Goal: Task Accomplishment & Management: Use online tool/utility

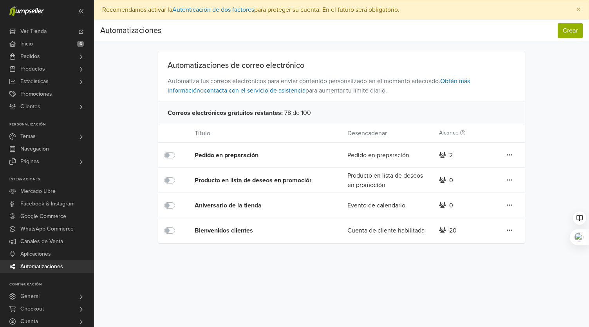
click at [228, 231] on div "Bienvenidos clientes" at bounding box center [256, 230] width 122 height 9
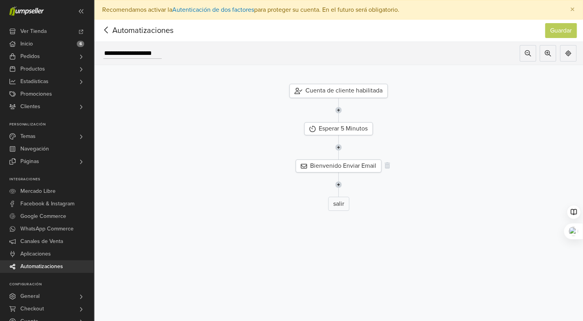
click at [359, 163] on div "Bienvenido Enviar Email" at bounding box center [339, 165] width 86 height 13
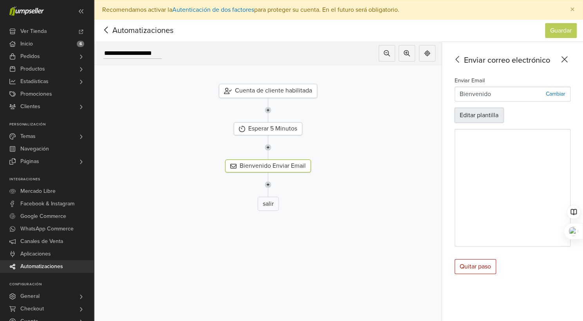
click at [482, 114] on button "Editar plantilla" at bounding box center [479, 115] width 49 height 15
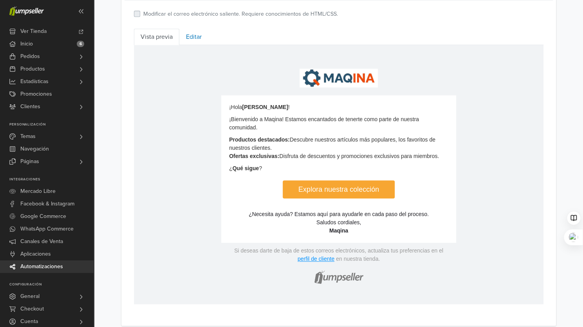
scroll to position [316, 0]
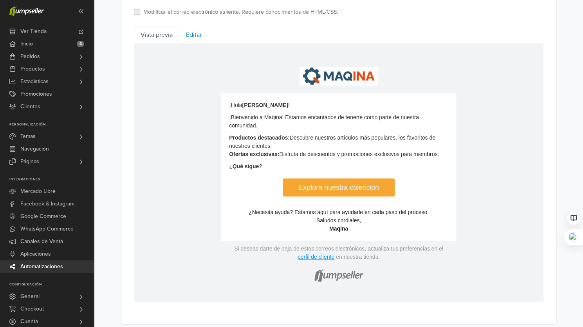
click at [328, 187] on link "Explora nuestra colección" at bounding box center [338, 187] width 112 height 18
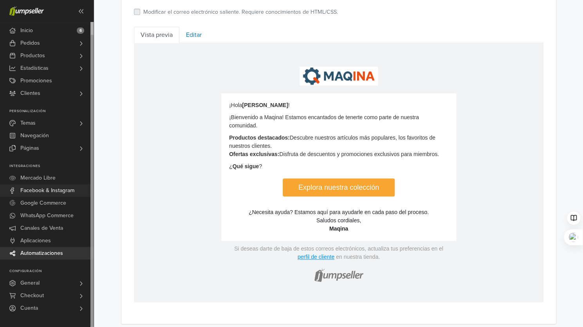
scroll to position [320, 0]
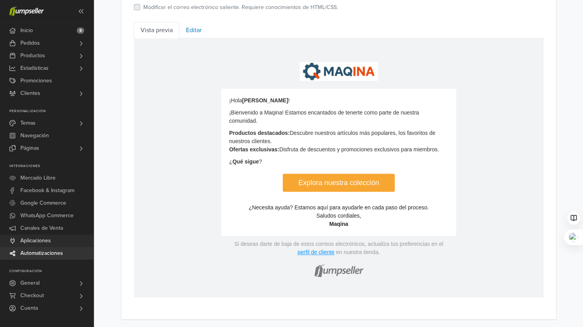
click at [45, 241] on span "Aplicaciones" at bounding box center [35, 240] width 31 height 13
